Goal: Information Seeking & Learning: Check status

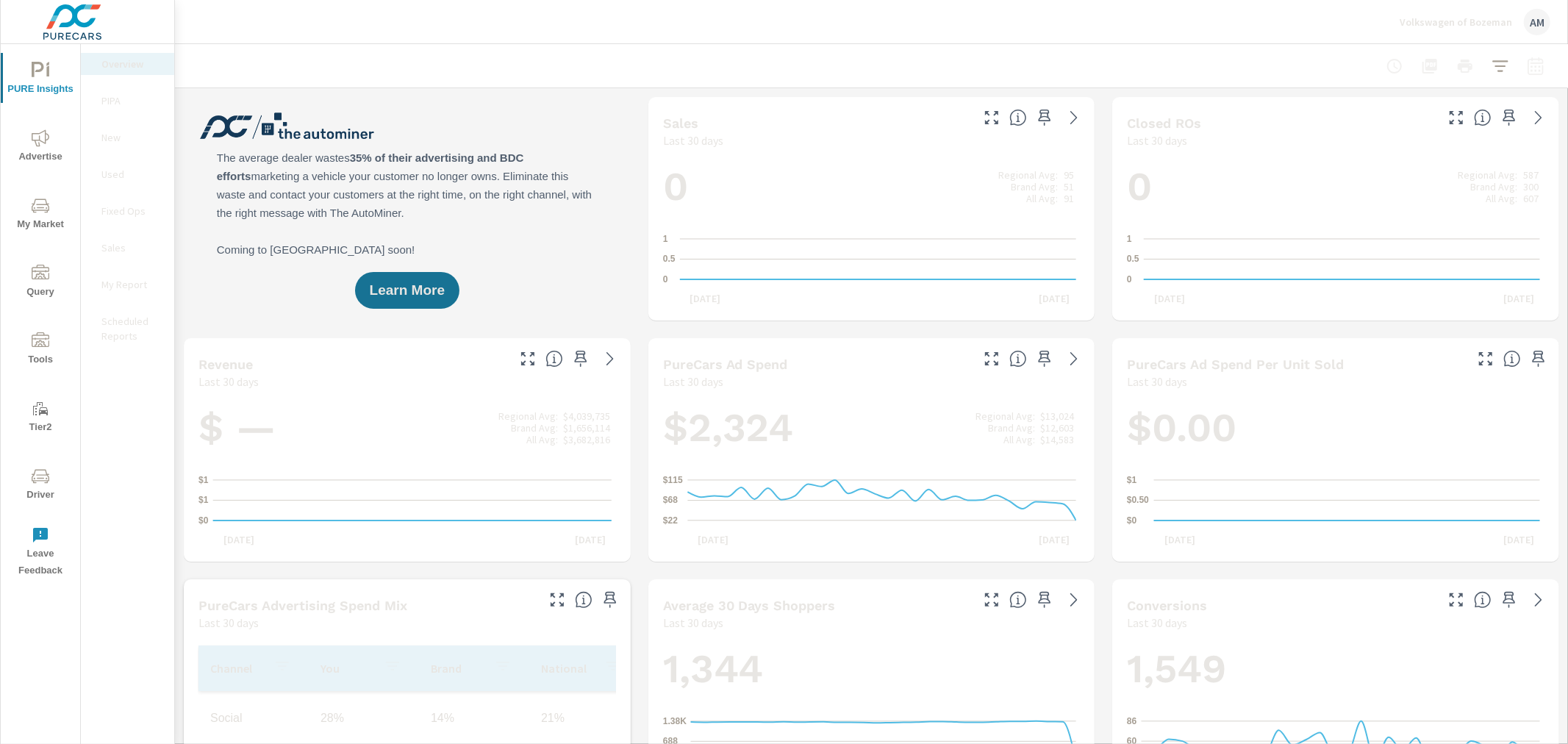
click at [42, 137] on icon "nav menu" at bounding box center [41, 138] width 18 height 18
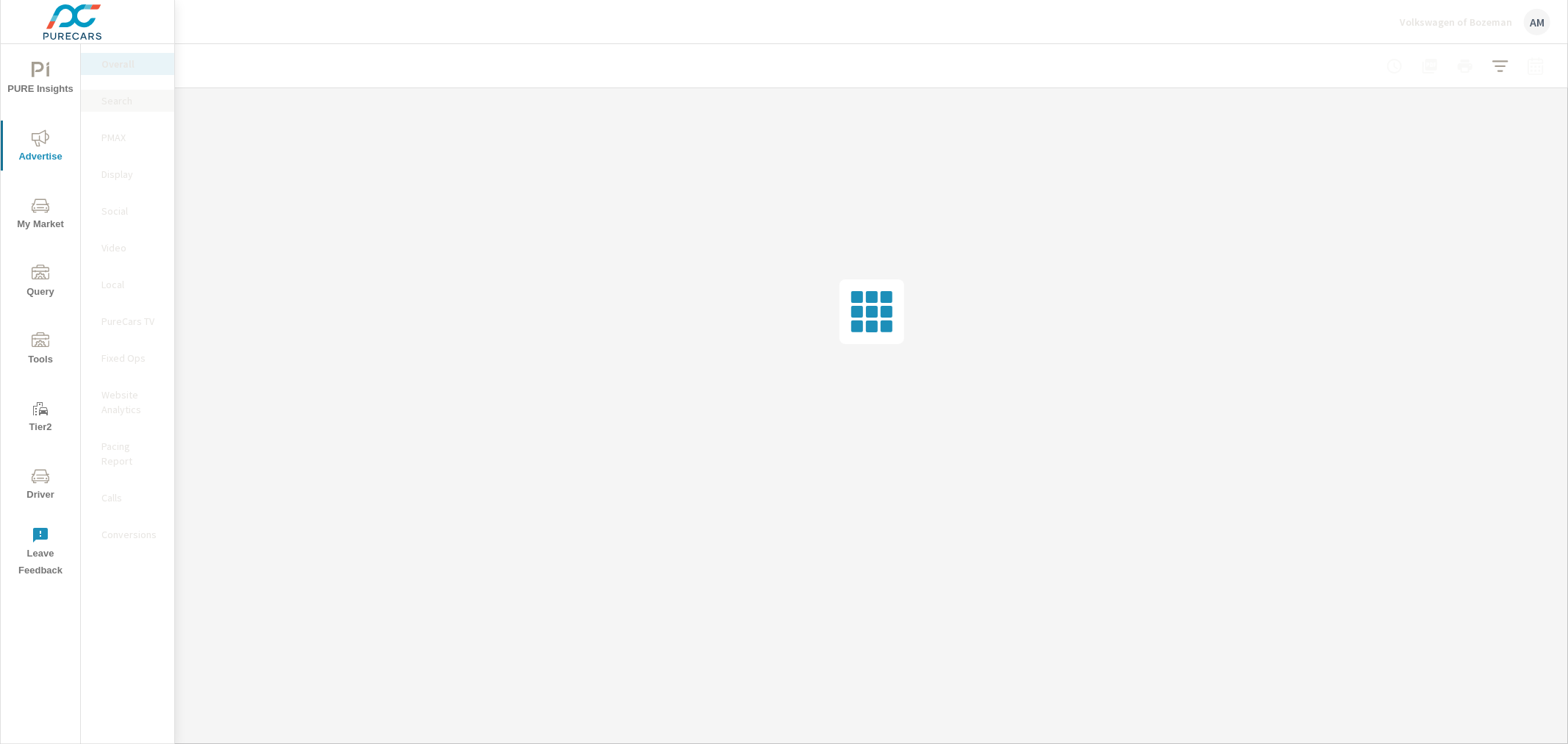
click at [109, 101] on p "Search" at bounding box center [132, 101] width 61 height 14
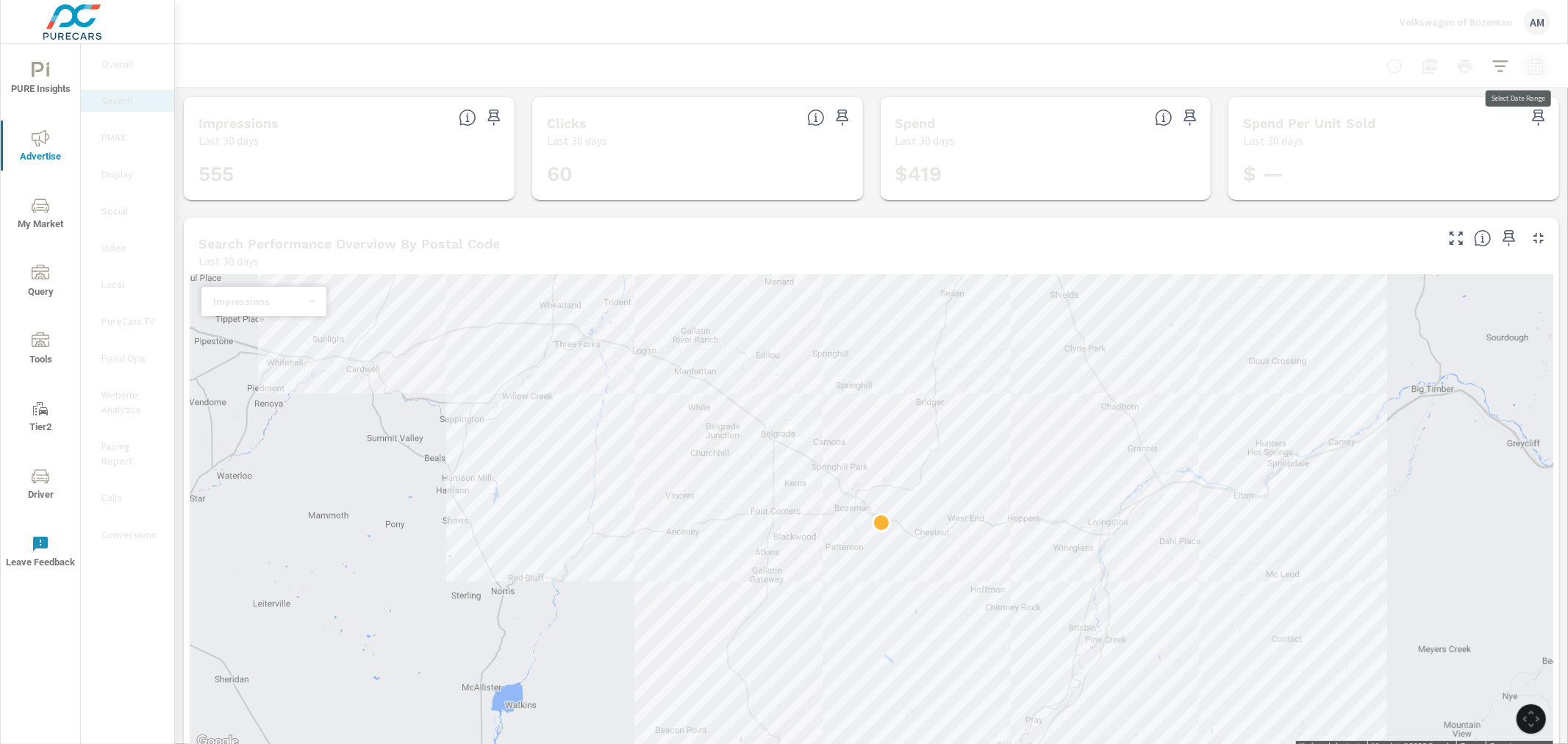
click at [1526, 65] on icon "button" at bounding box center [1535, 66] width 18 height 18
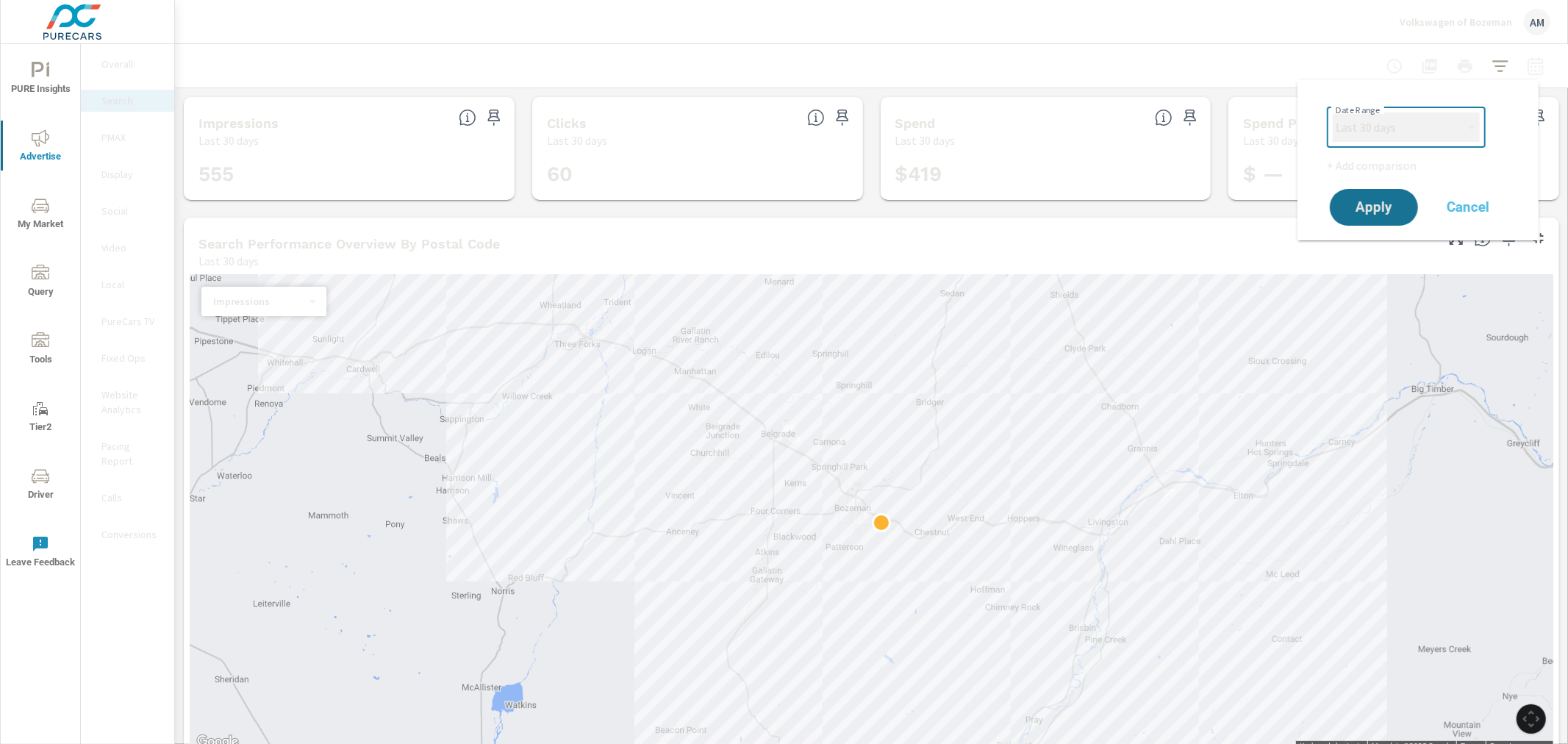
click at [1404, 133] on select "Custom [DATE] Last week Last 7 days Last 14 days Last 30 days Last 45 days Last…" at bounding box center [1406, 127] width 147 height 30
click at [1332, 113] on select "Custom [DATE] Last week Last 7 days Last 14 days Last 30 days Last 45 days Last…" at bounding box center [1406, 127] width 147 height 30
select select "Last month"
click at [1379, 211] on span "Apply" at bounding box center [1373, 207] width 60 height 14
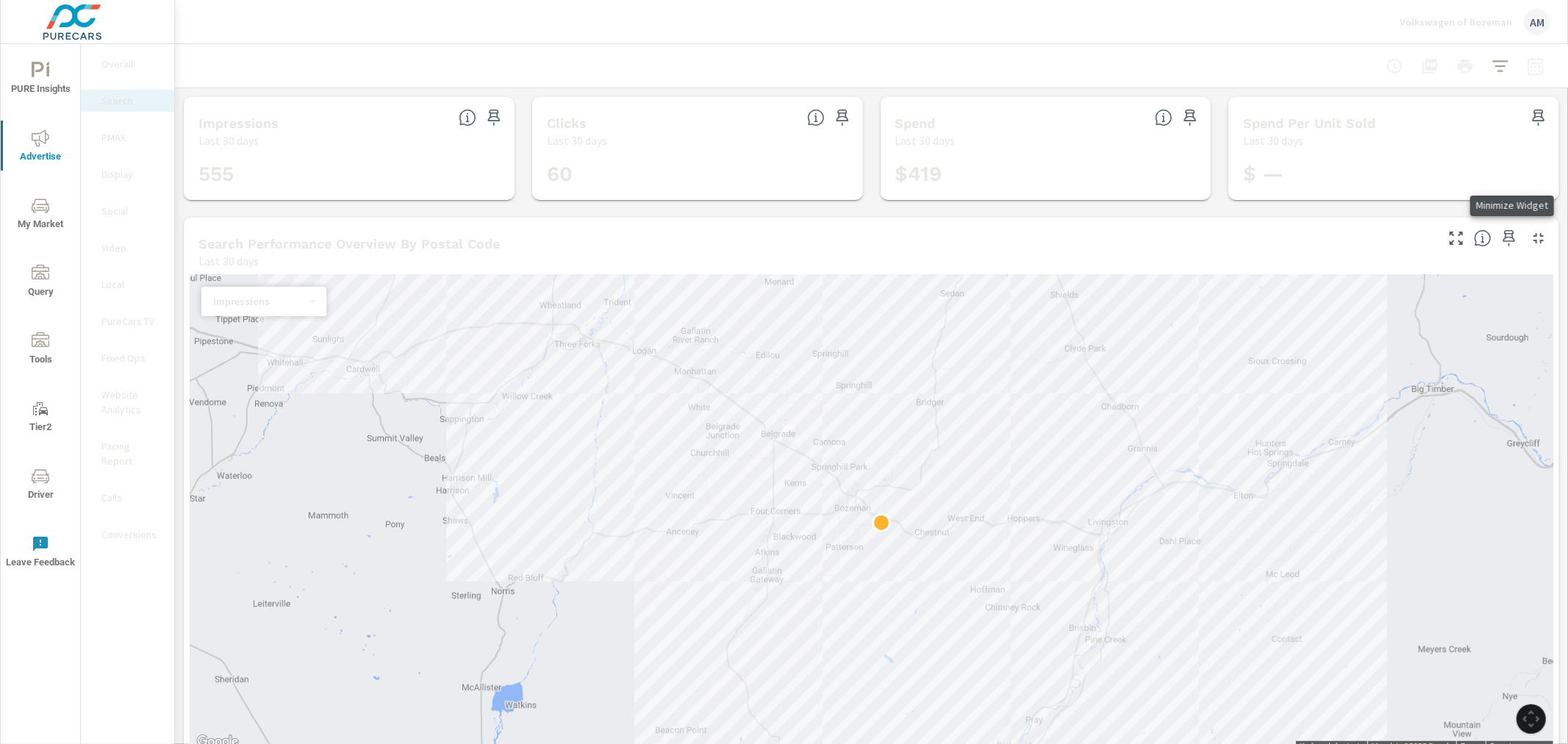
click at [1530, 237] on icon "button" at bounding box center [1538, 238] width 18 height 18
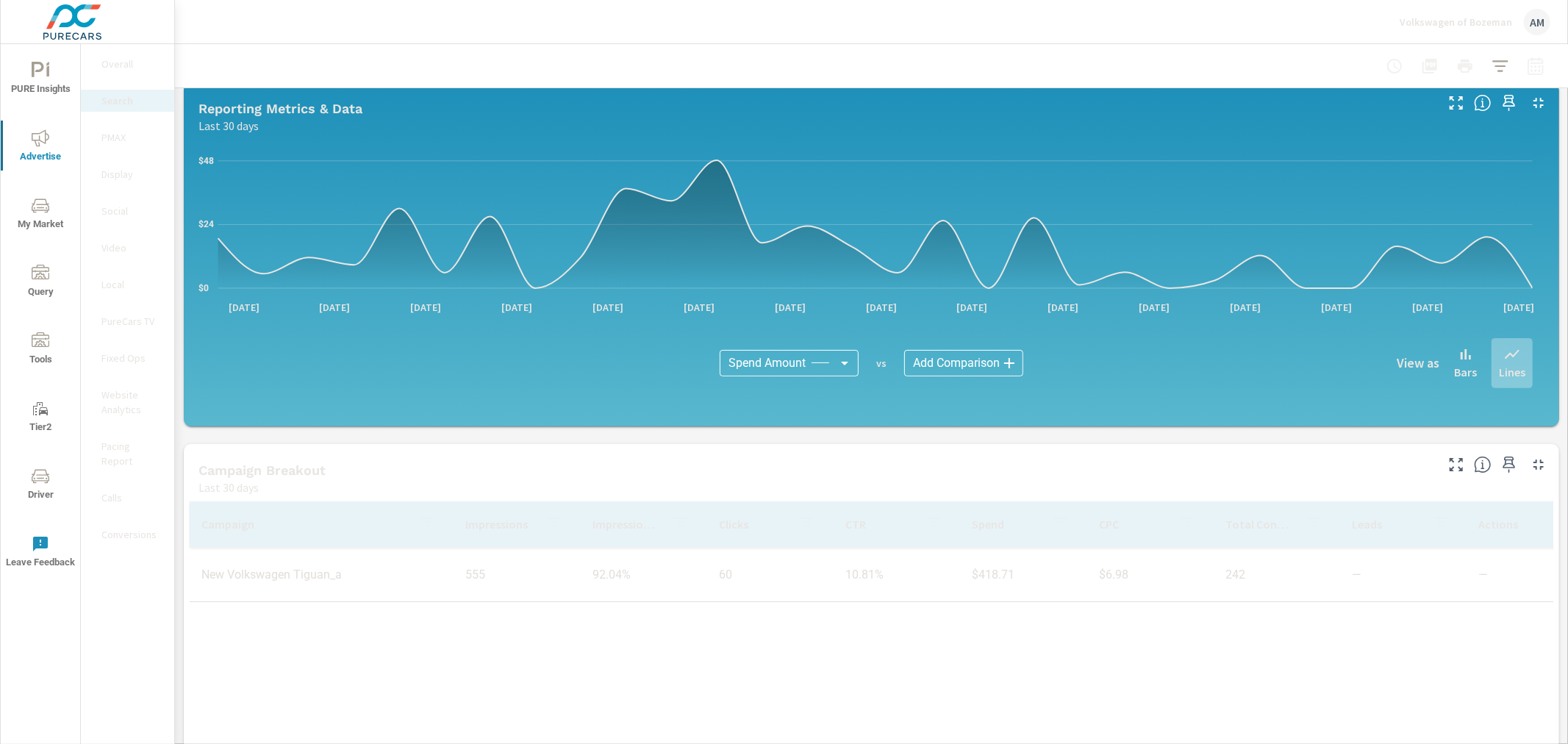
scroll to position [327, 0]
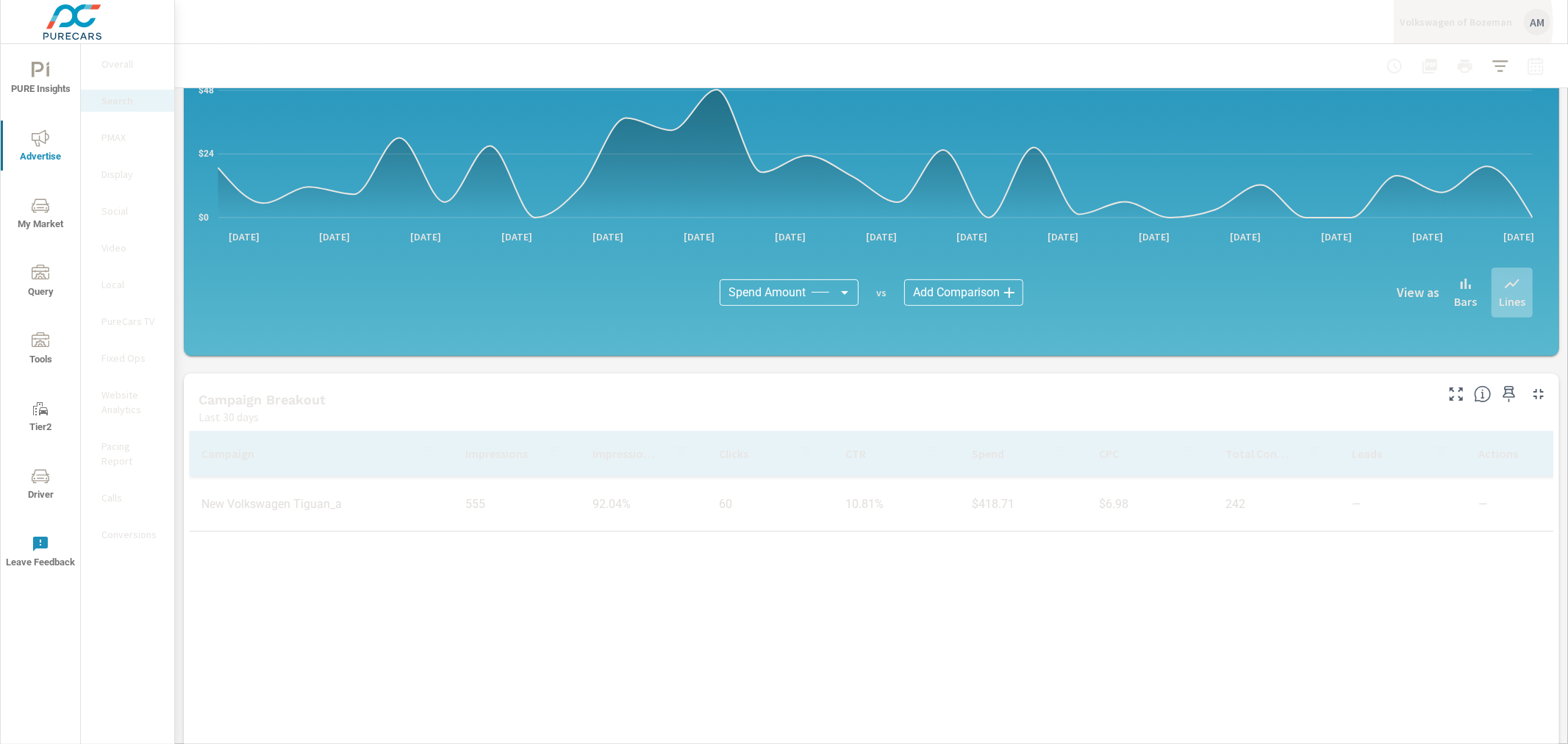
click at [1430, 23] on p "Volkswagen of Bozeman" at bounding box center [1455, 22] width 113 height 14
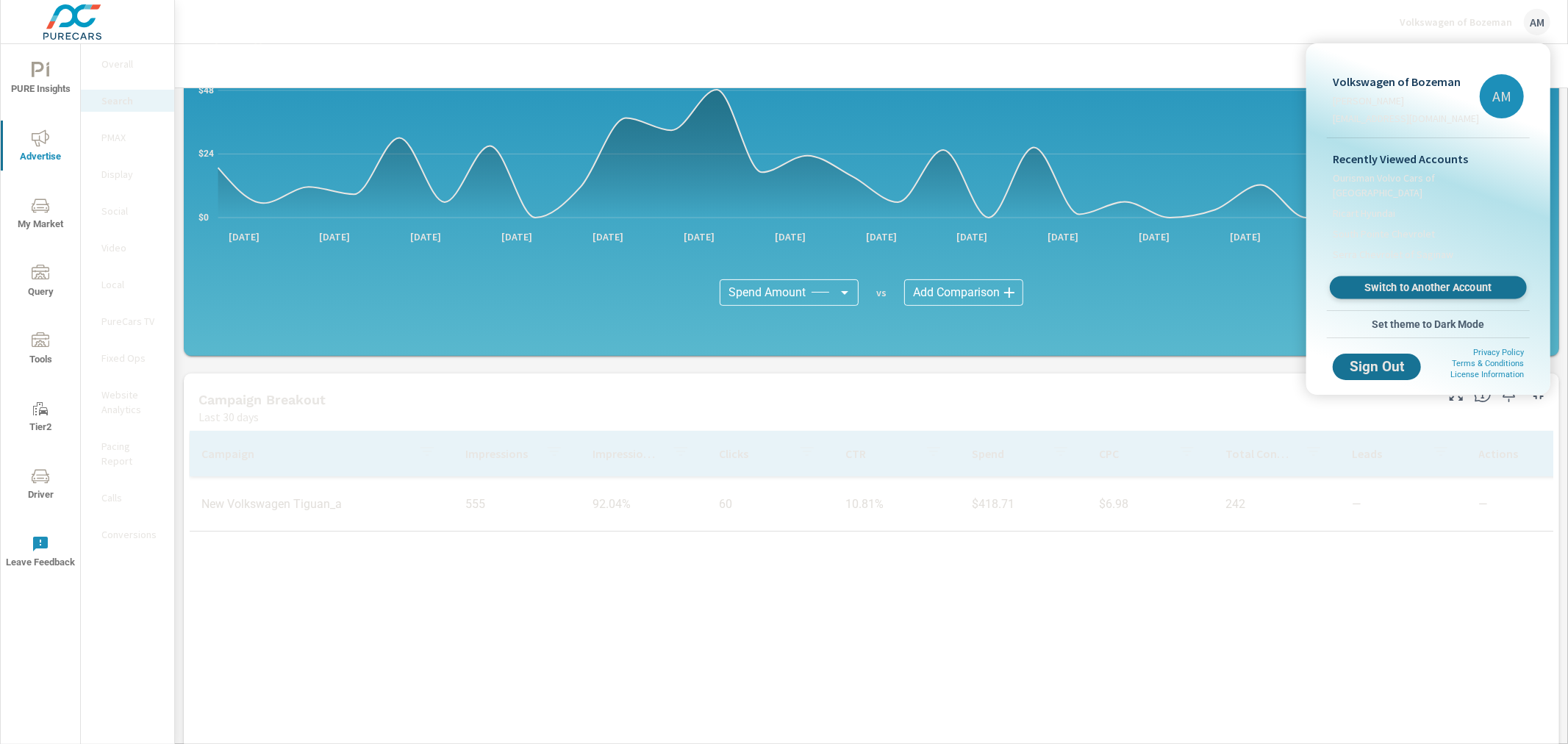
click at [1415, 281] on span "Switch to Another Account" at bounding box center [1427, 288] width 180 height 14
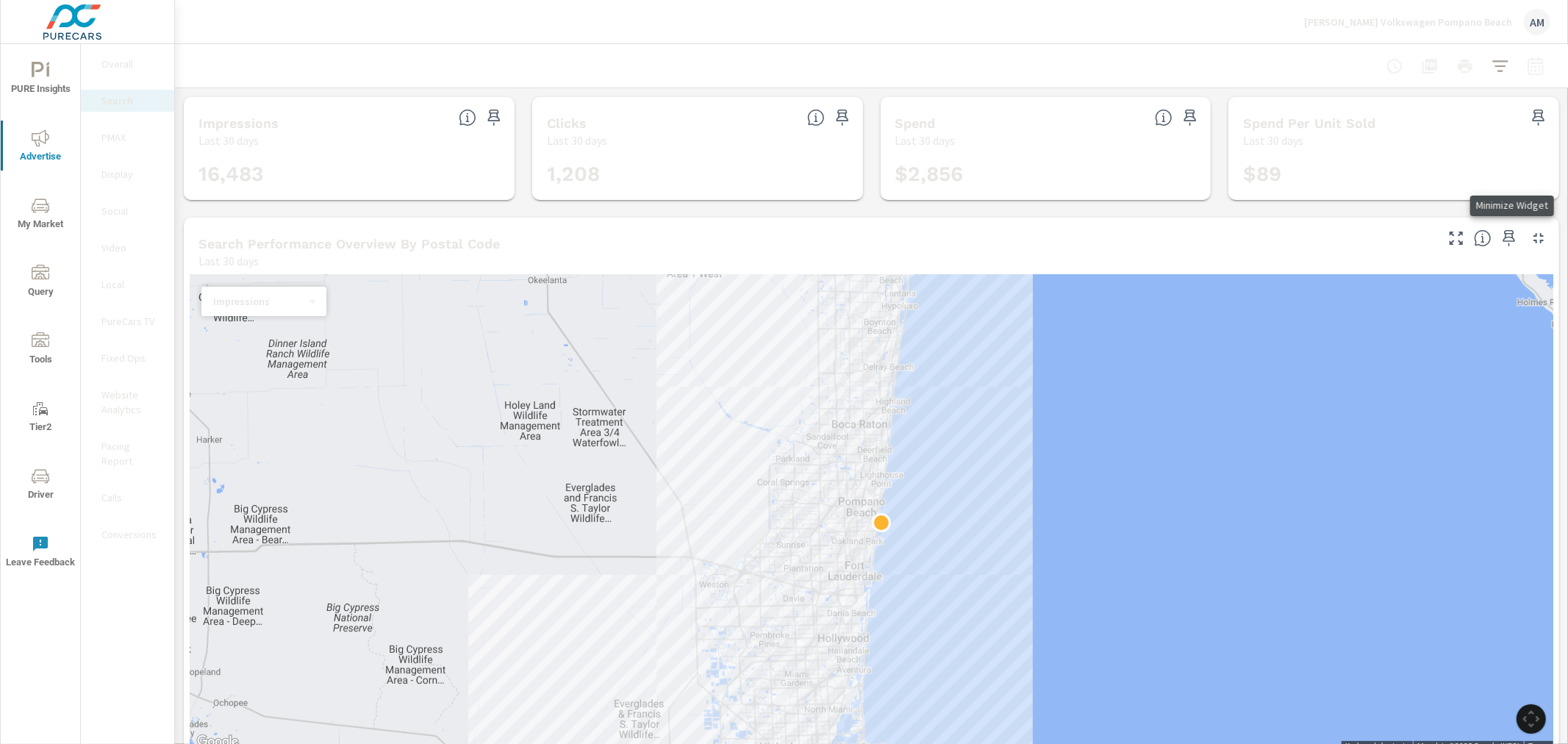
click at [1530, 240] on icon "button" at bounding box center [1538, 238] width 18 height 18
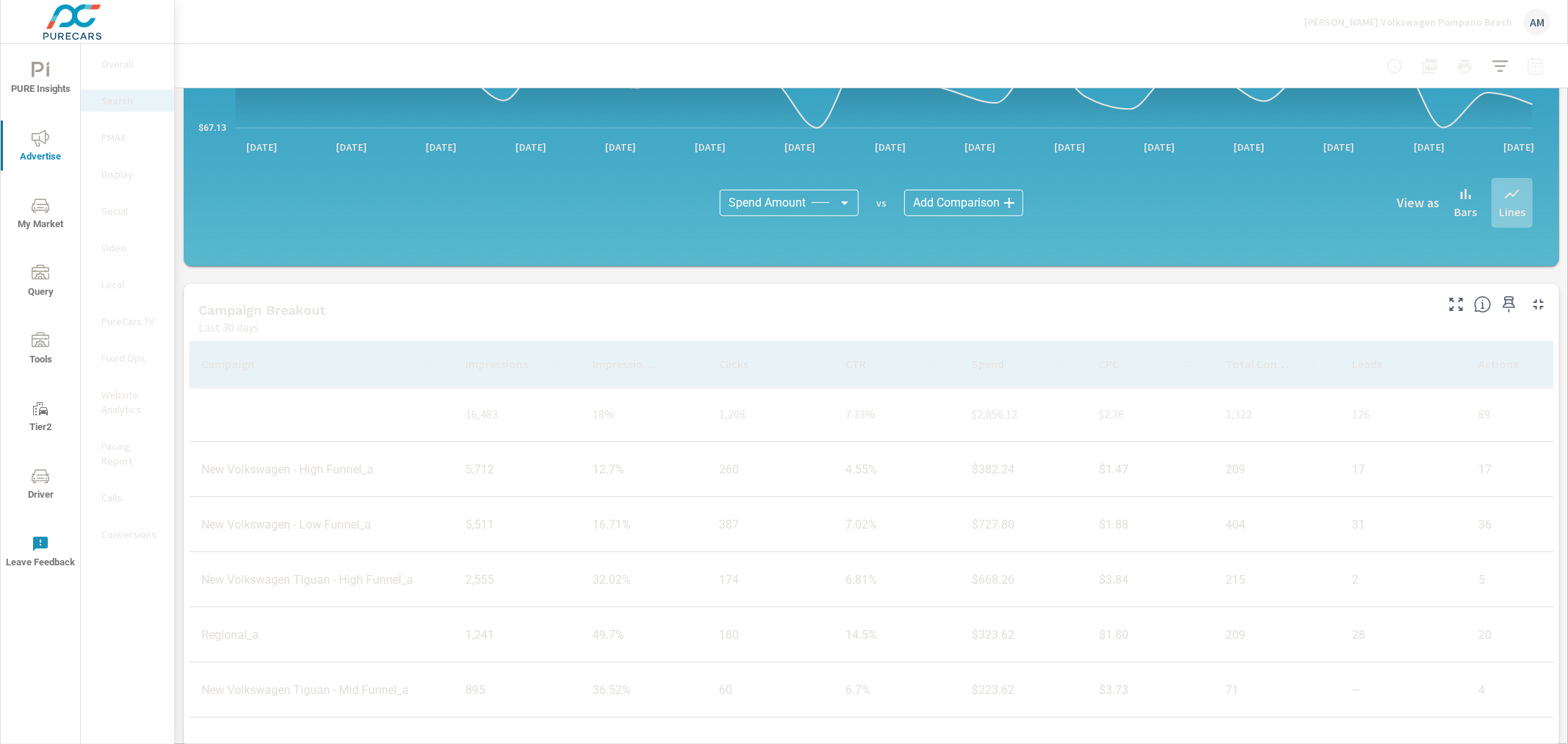
scroll to position [429, 0]
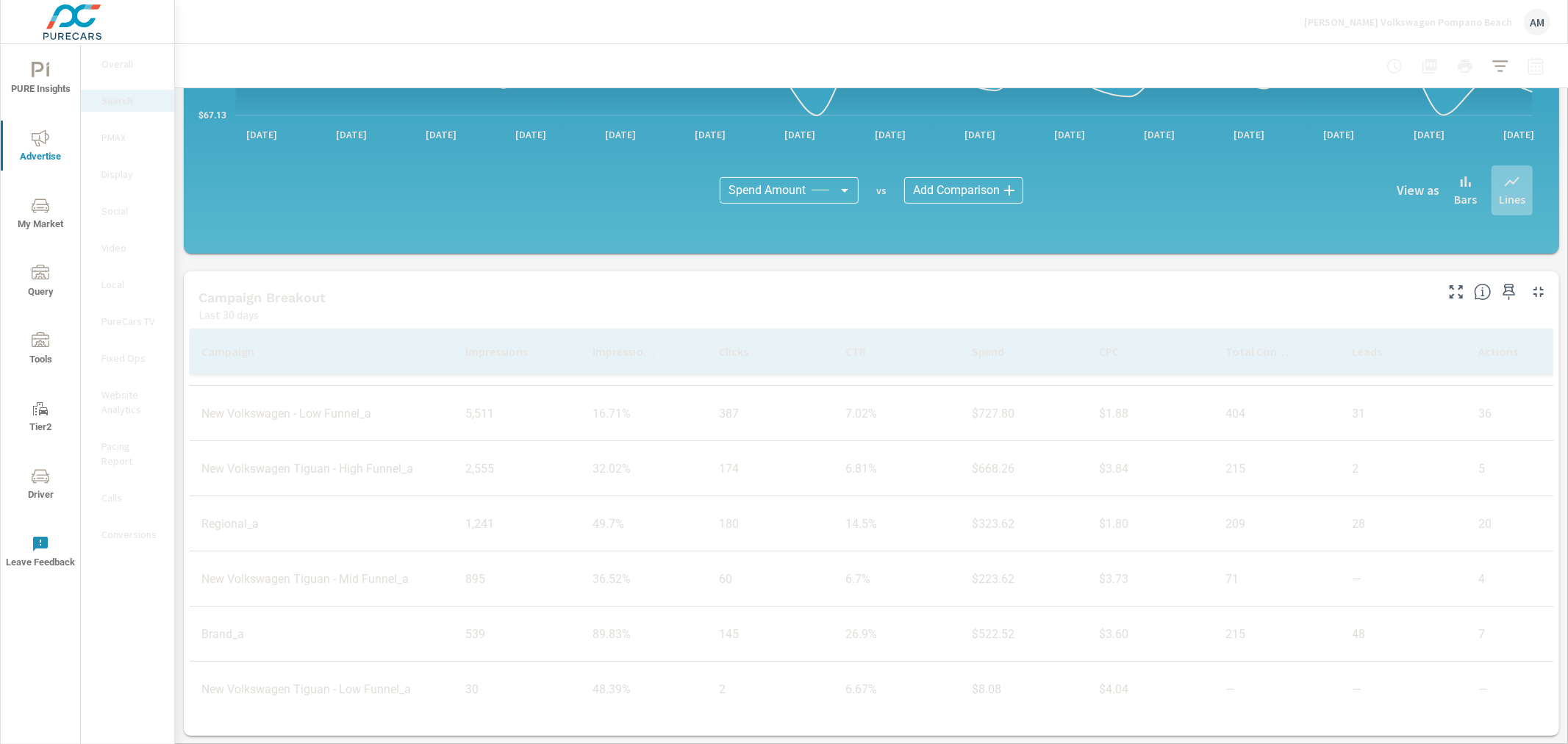
scroll to position [121, 0]
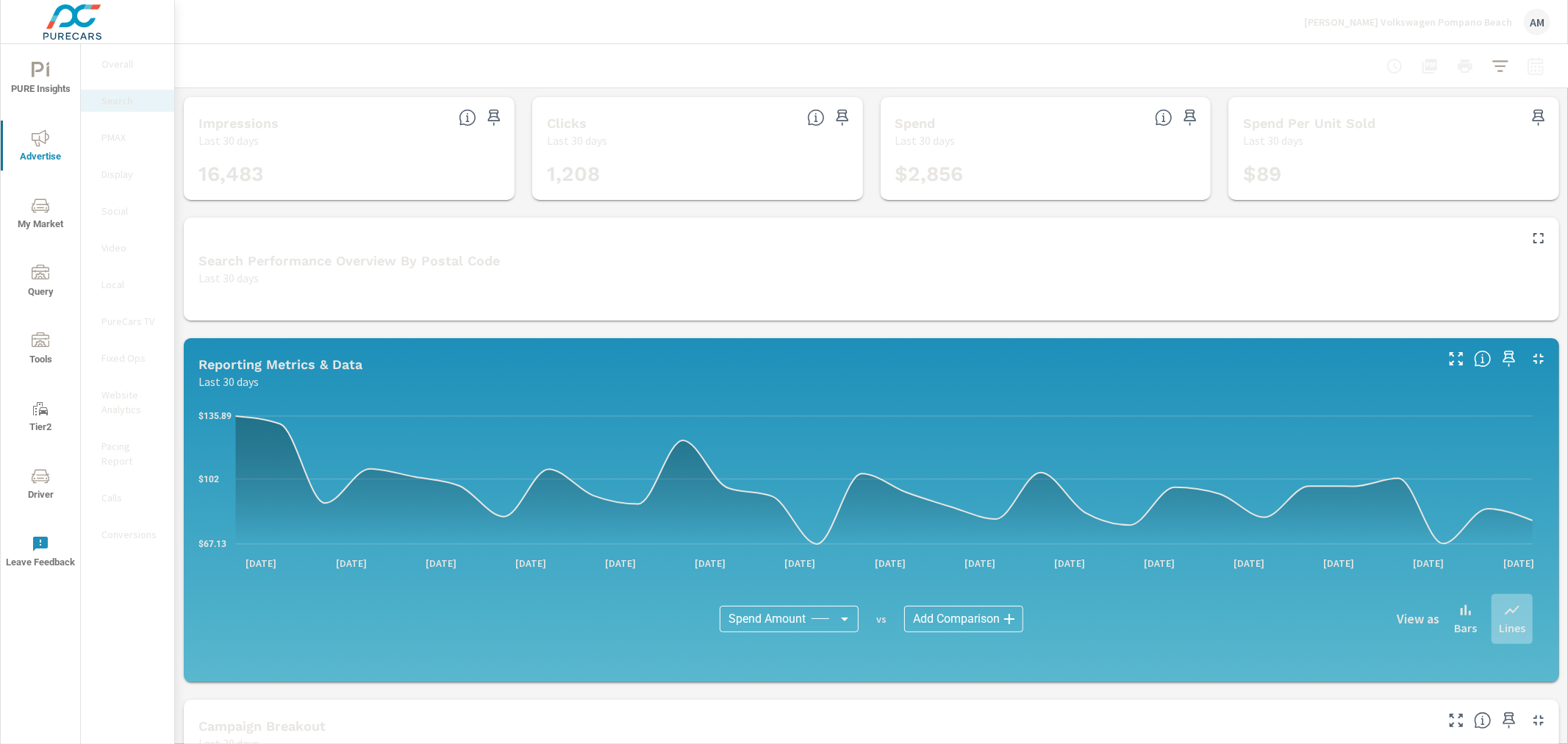
click at [115, 174] on p "Display" at bounding box center [132, 174] width 61 height 14
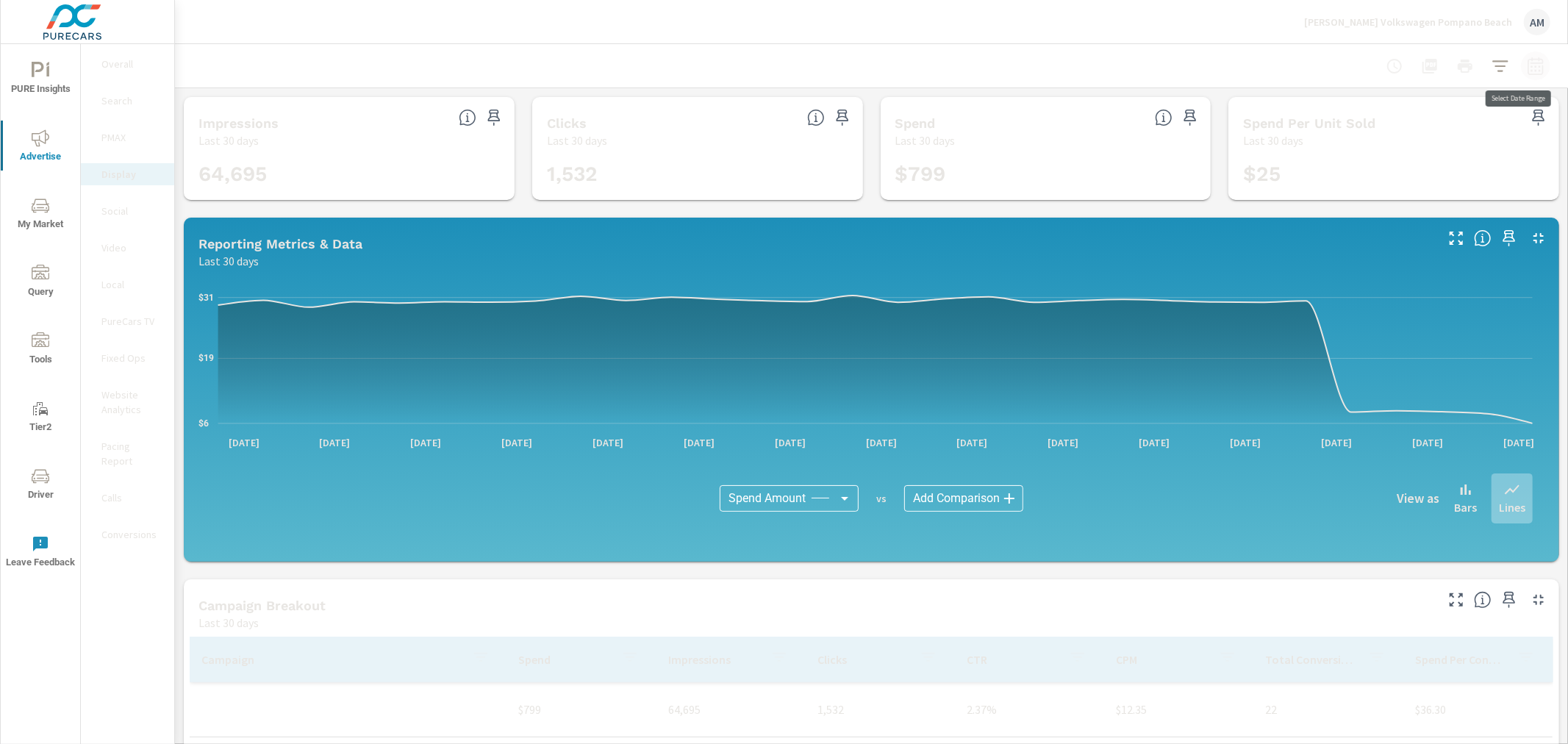
click at [1526, 71] on icon "button" at bounding box center [1535, 66] width 18 height 18
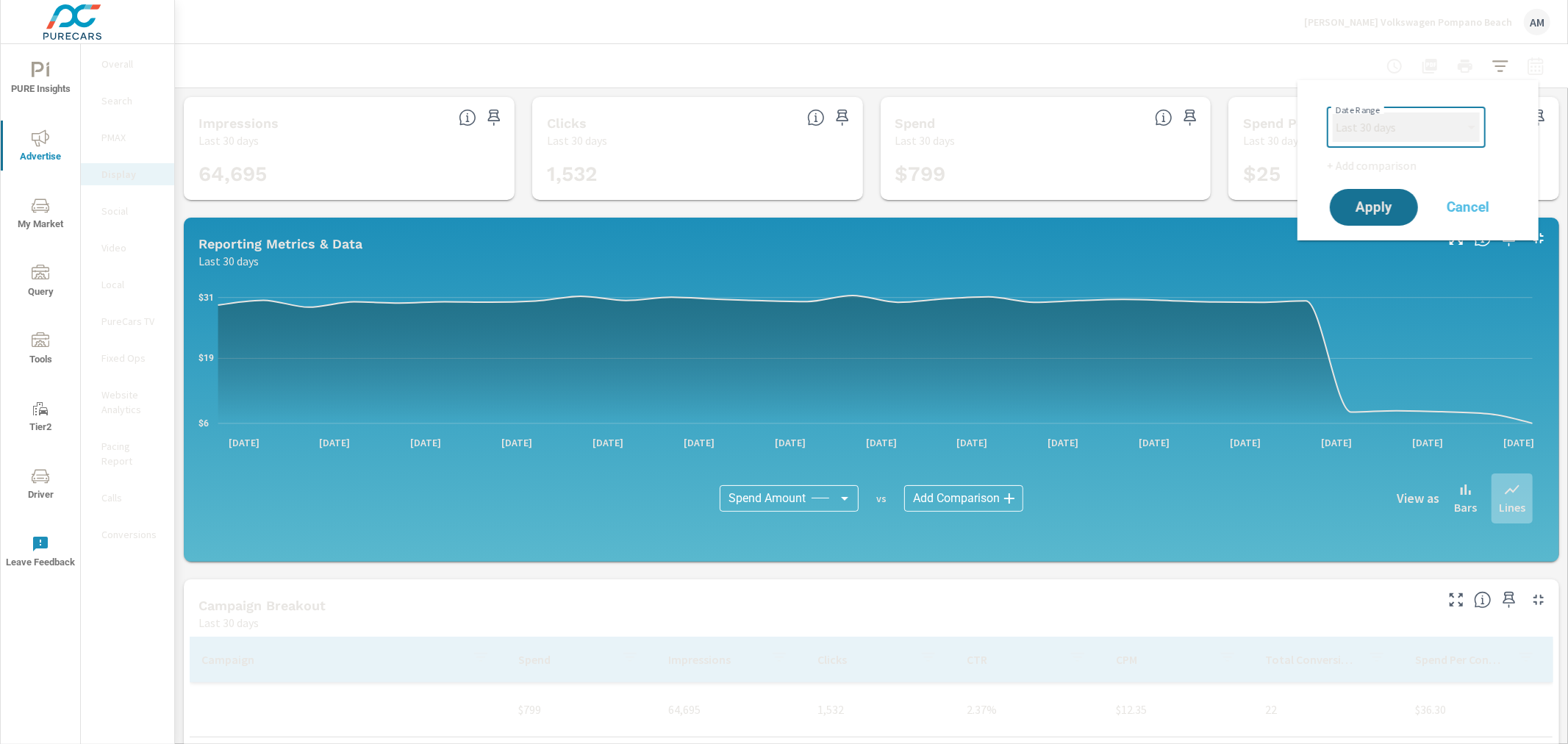
click at [1413, 129] on select "Custom [DATE] Last week Last 7 days Last 14 days Last 30 days Last 45 days Last…" at bounding box center [1406, 127] width 147 height 30
click at [1332, 113] on select "Custom [DATE] Last week Last 7 days Last 14 days Last 30 days Last 45 days Last…" at bounding box center [1406, 127] width 147 height 30
select select "Last month"
click at [1390, 208] on span "Apply" at bounding box center [1373, 207] width 60 height 14
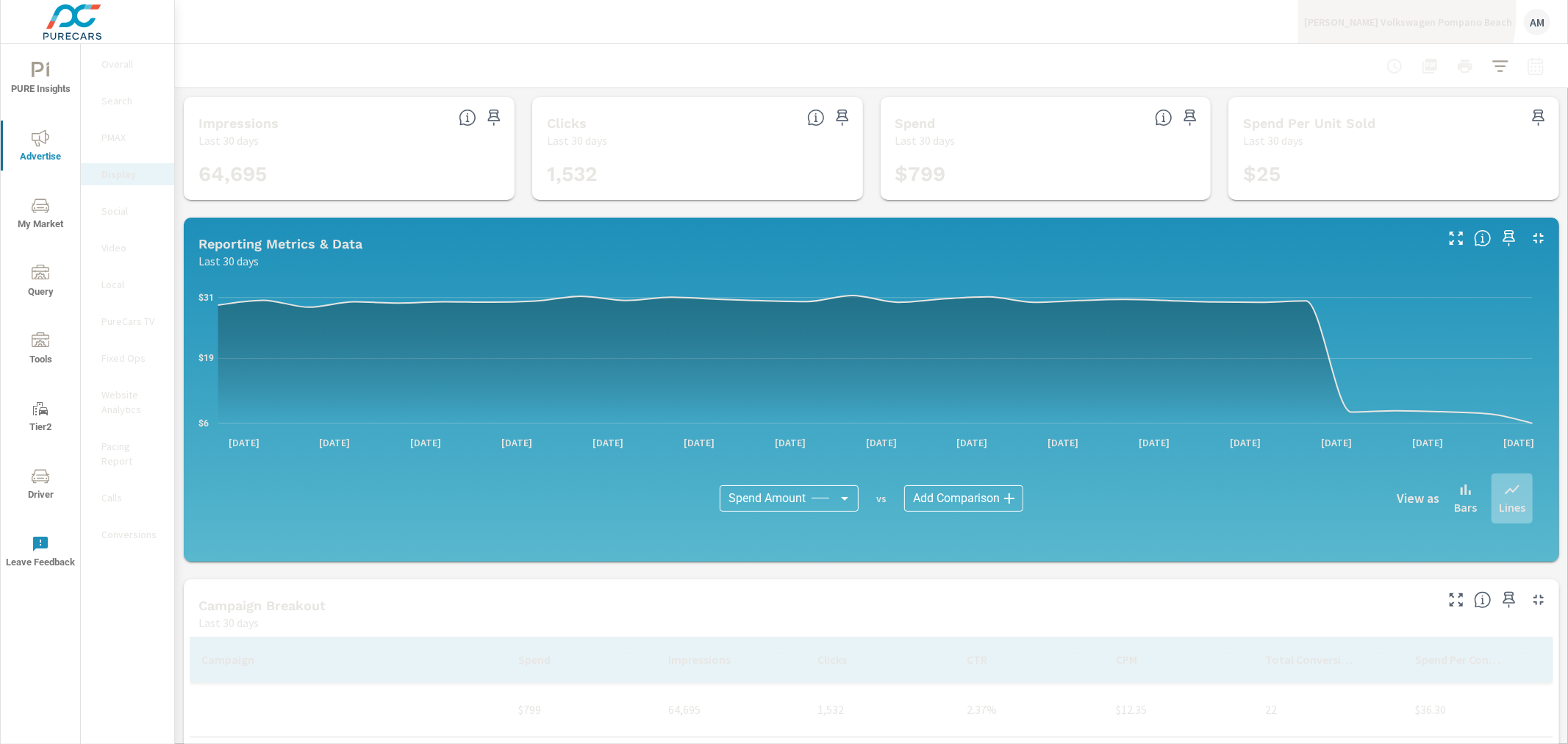
click at [1407, 13] on div "[PERSON_NAME] Volkswagen Pompano Beach AM" at bounding box center [1427, 22] width 246 height 26
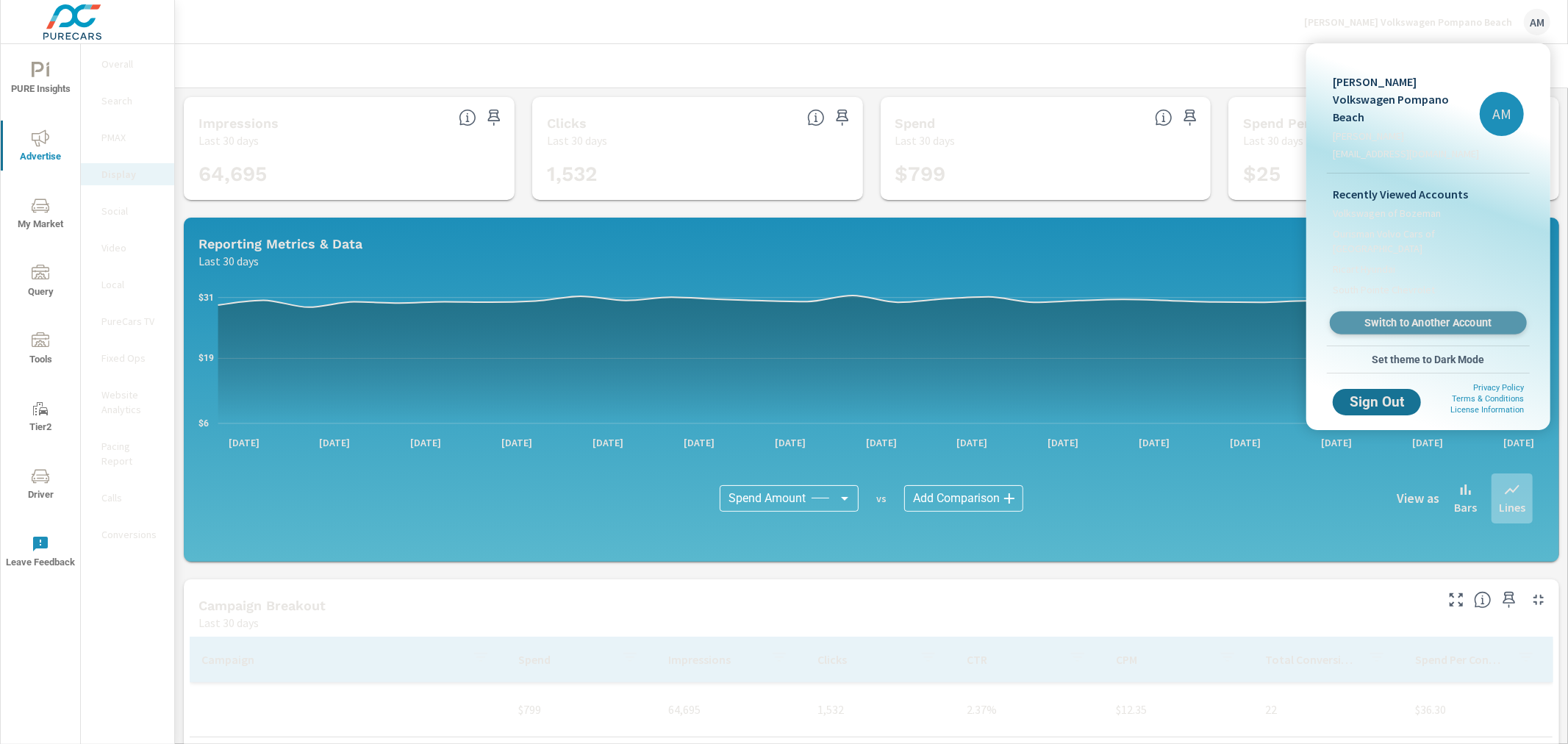
click at [1422, 316] on span "Switch to Another Account" at bounding box center [1427, 323] width 180 height 14
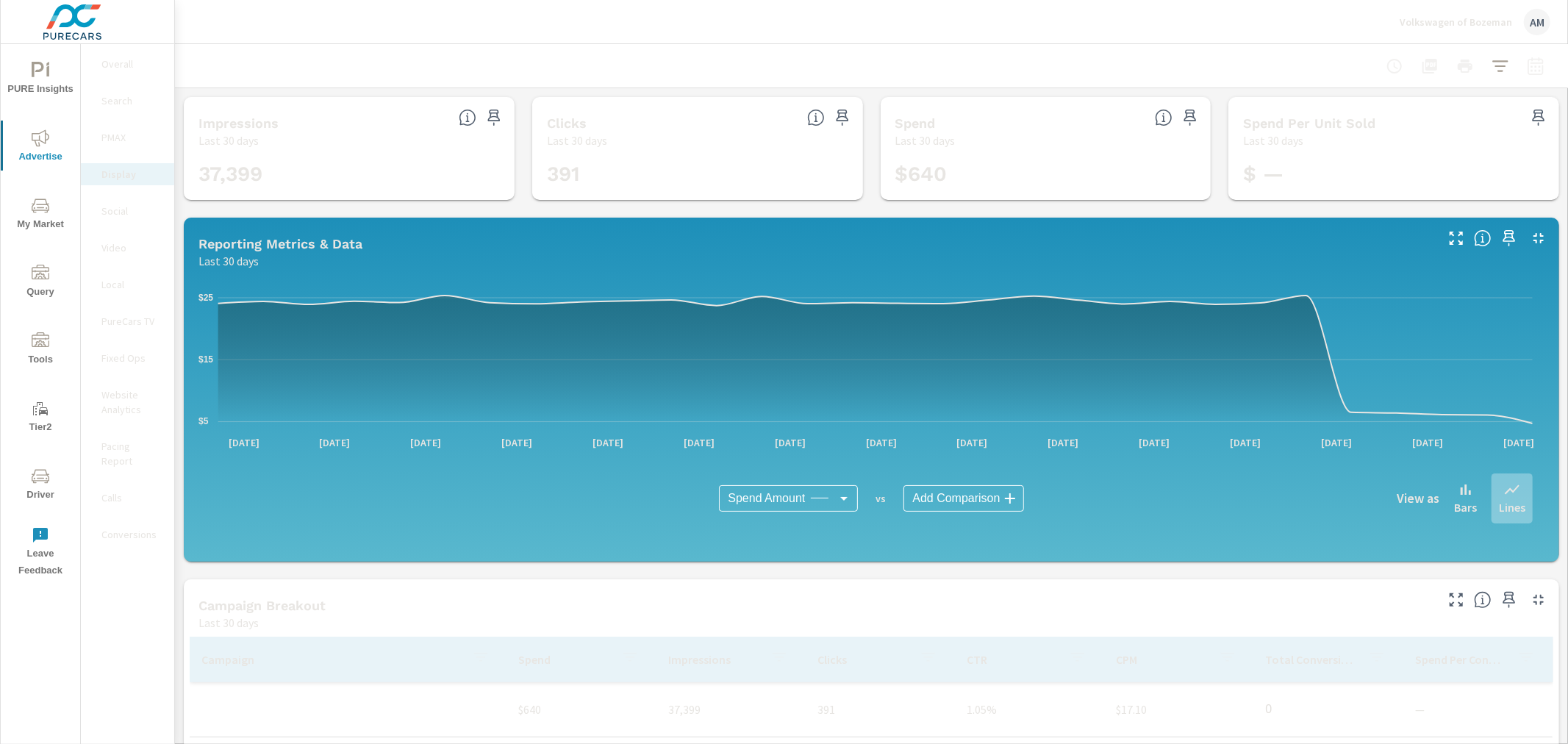
click at [107, 324] on p "PureCars TV" at bounding box center [132, 321] width 61 height 14
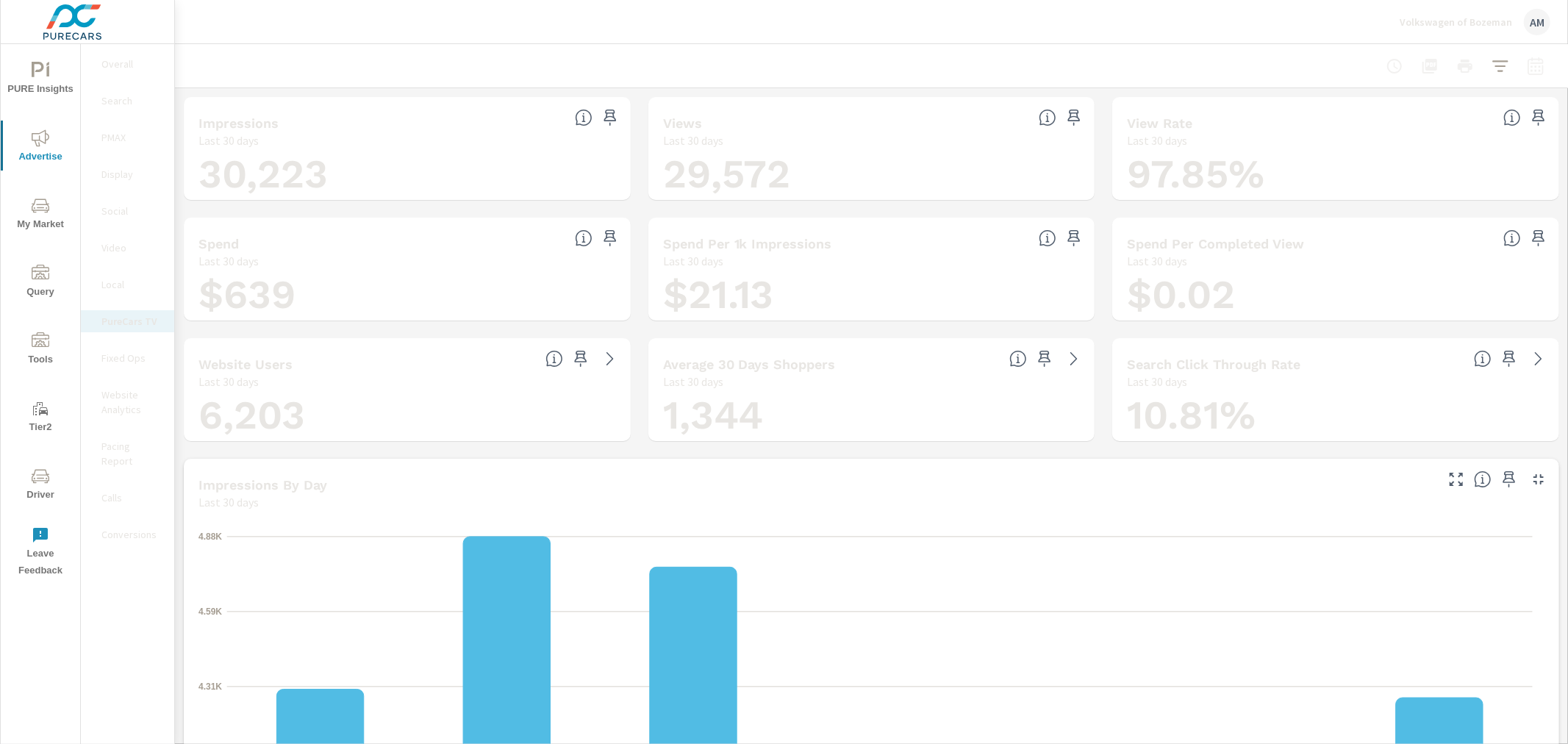
scroll to position [4303, 0]
click at [1530, 70] on icon "button" at bounding box center [1535, 68] width 10 height 6
select select "Last 30 days"
click at [1530, 70] on icon "button" at bounding box center [1535, 68] width 10 height 6
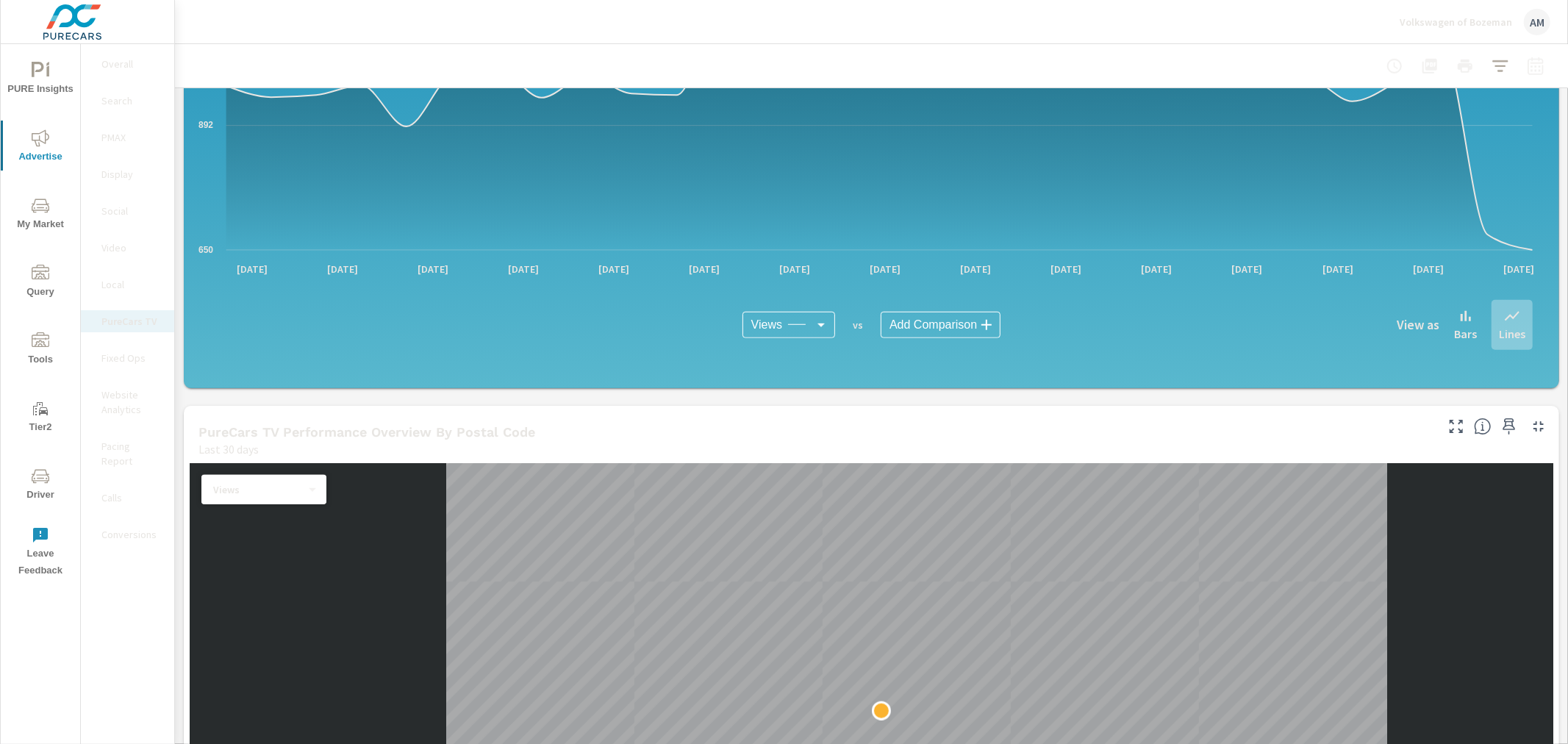
scroll to position [1062, 0]
